Goal: Information Seeking & Learning: Learn about a topic

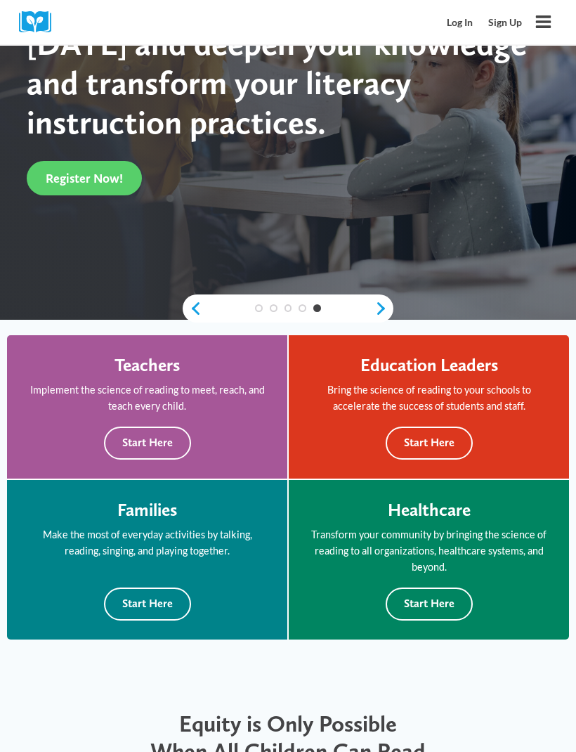
scroll to position [301, 0]
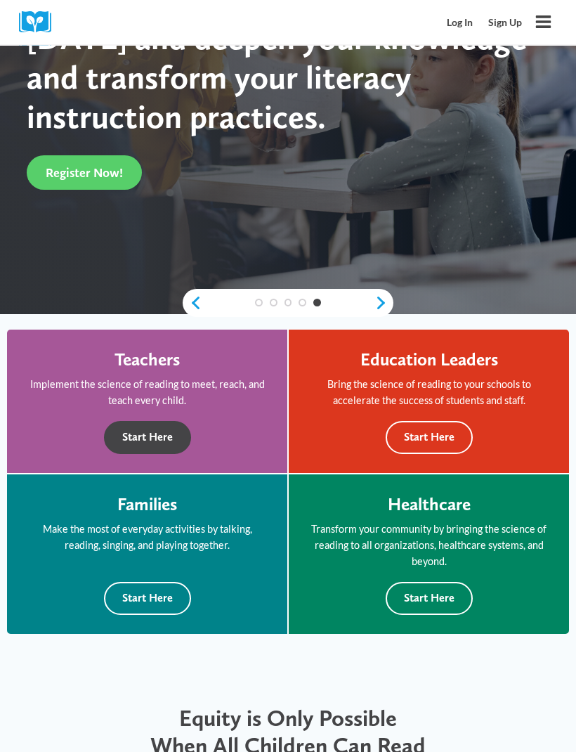
click at [152, 442] on button "Start Here" at bounding box center [147, 438] width 87 height 33
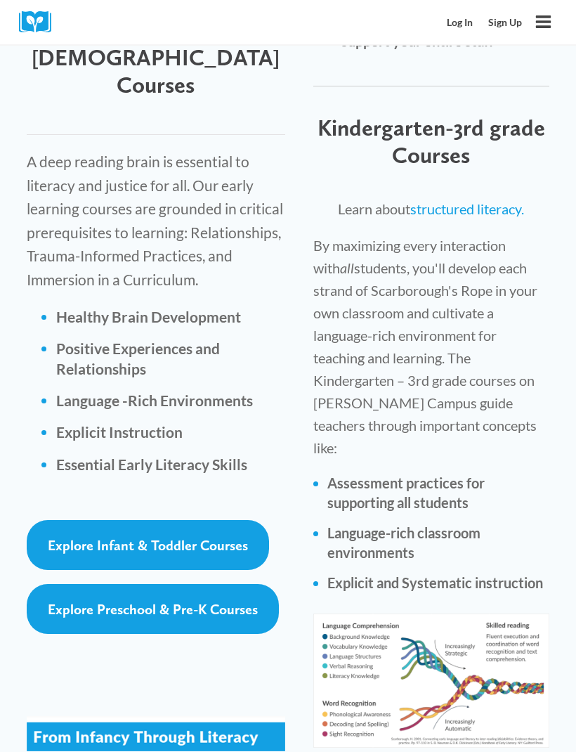
scroll to position [2395, 0]
click at [211, 537] on span "Explore Infant & Toddler Courses" at bounding box center [148, 545] width 200 height 17
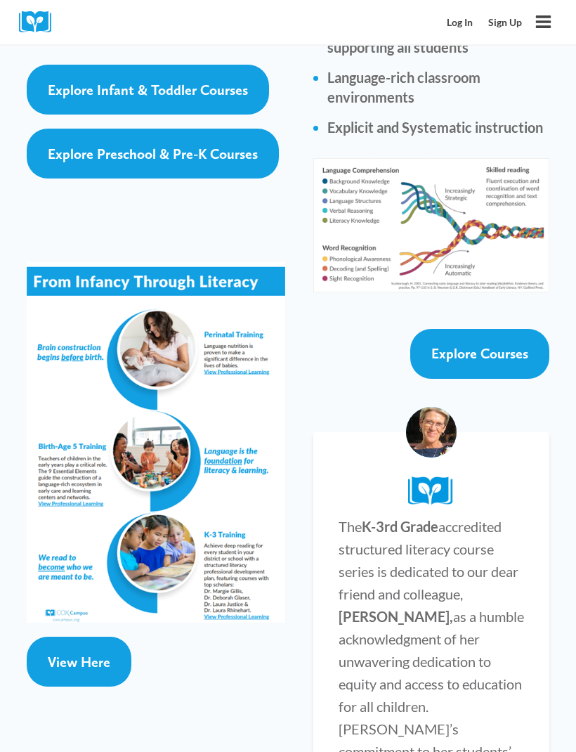
scroll to position [2850, 0]
click at [89, 654] on span "View Here" at bounding box center [79, 662] width 63 height 17
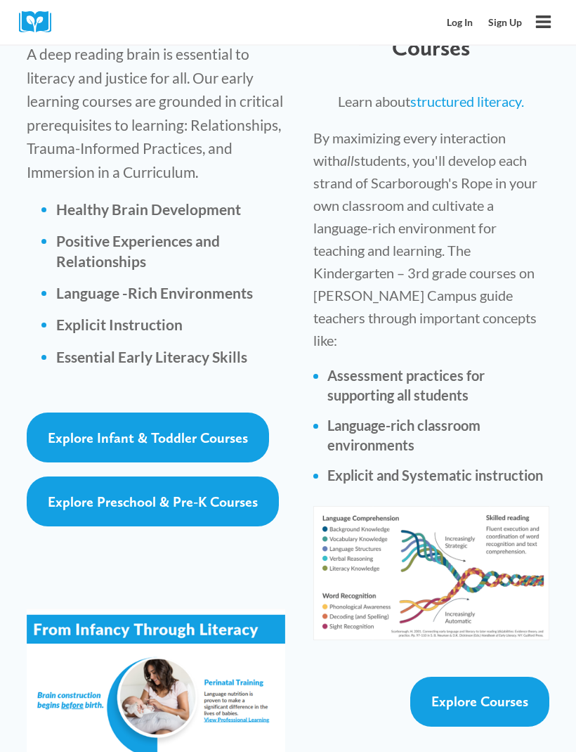
scroll to position [2502, 0]
click at [233, 429] on span "Explore Infant & Toddler Courses" at bounding box center [148, 437] width 200 height 17
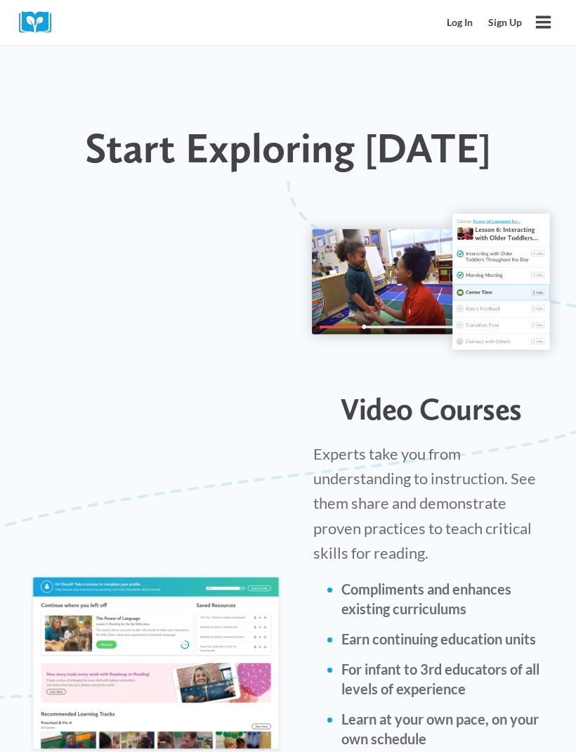
scroll to position [1626, 0]
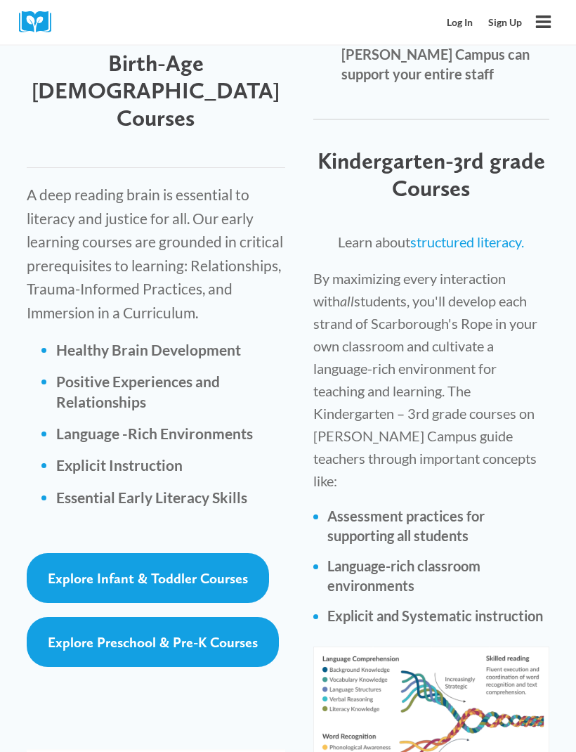
scroll to position [2362, 0]
click at [209, 553] on link "Explore Infant & Toddler Courses" at bounding box center [148, 578] width 242 height 50
